Goal: Check status

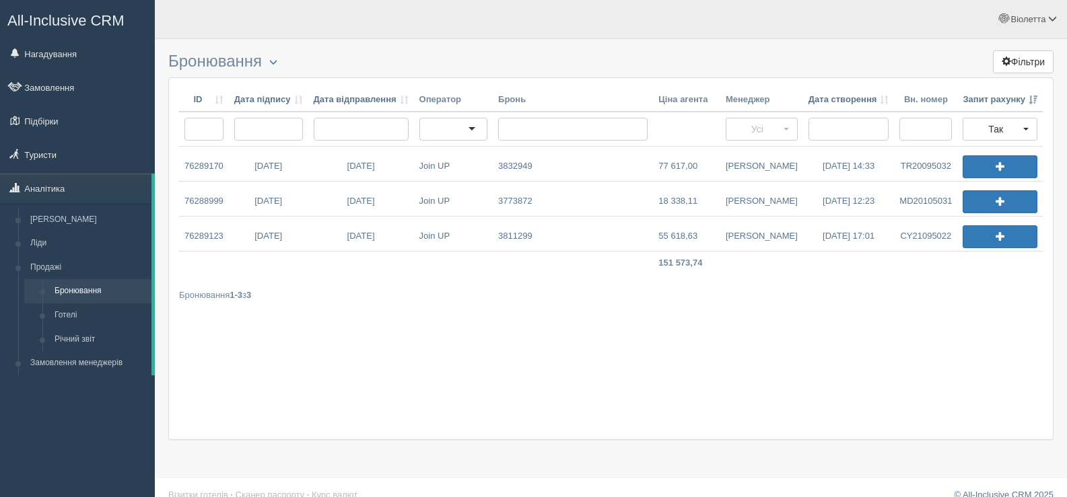
click at [481, 346] on div "ID Дата підпису Дата відправлення Оператор Бронь Ціна агента Менеджер Дата ство…" at bounding box center [610, 258] width 885 height 363
